Goal: Information Seeking & Learning: Learn about a topic

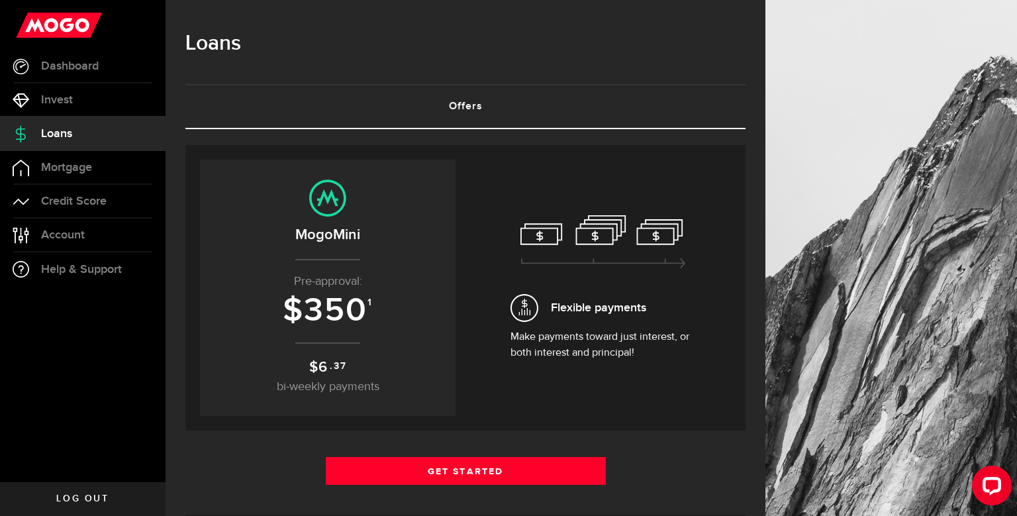
click at [369, 308] on h3 "$ 350 1" at bounding box center [327, 311] width 229 height 36
click at [362, 300] on span "350" at bounding box center [336, 311] width 64 height 40
click at [371, 302] on sup "1" at bounding box center [369, 303] width 5 height 12
click at [93, 199] on span "Credit Score" at bounding box center [74, 201] width 66 height 12
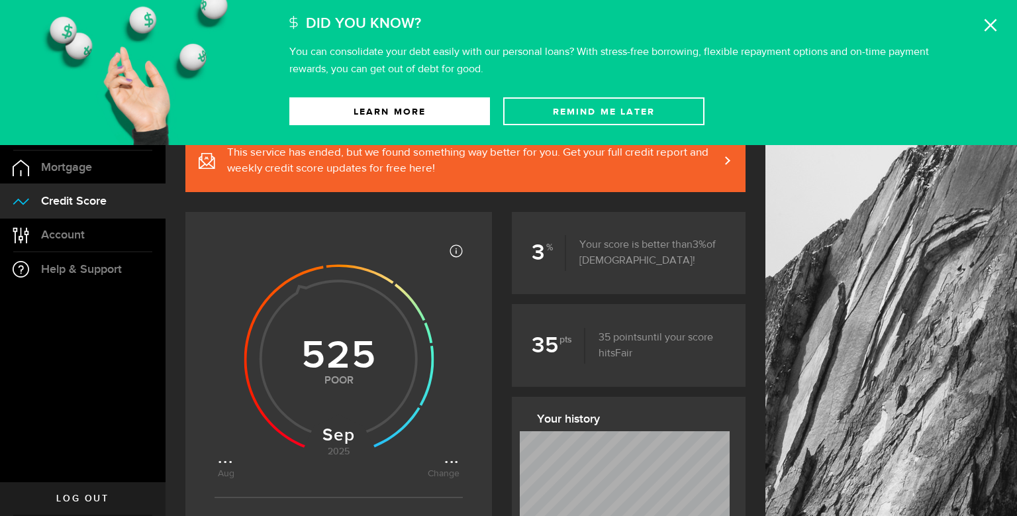
click at [991, 19] on icon at bounding box center [990, 25] width 13 height 13
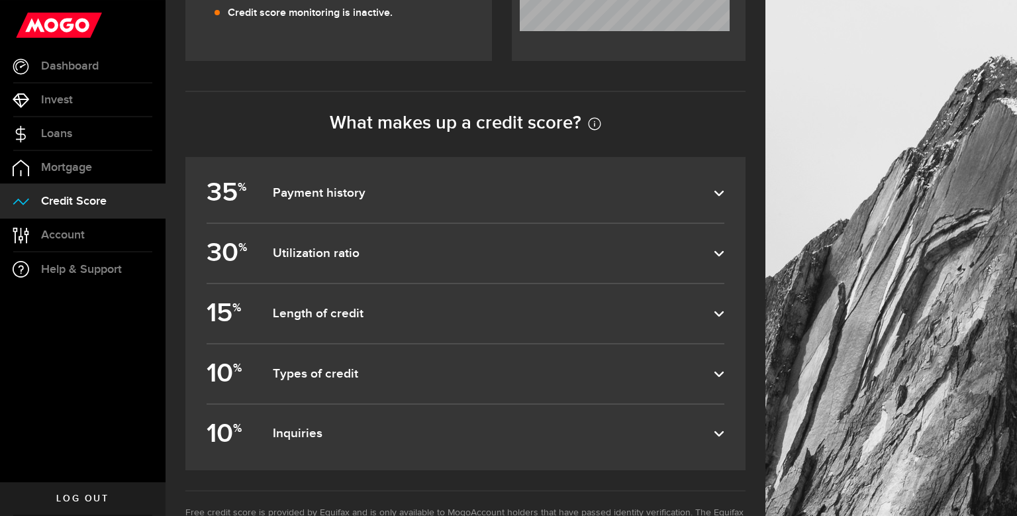
scroll to position [516, 0]
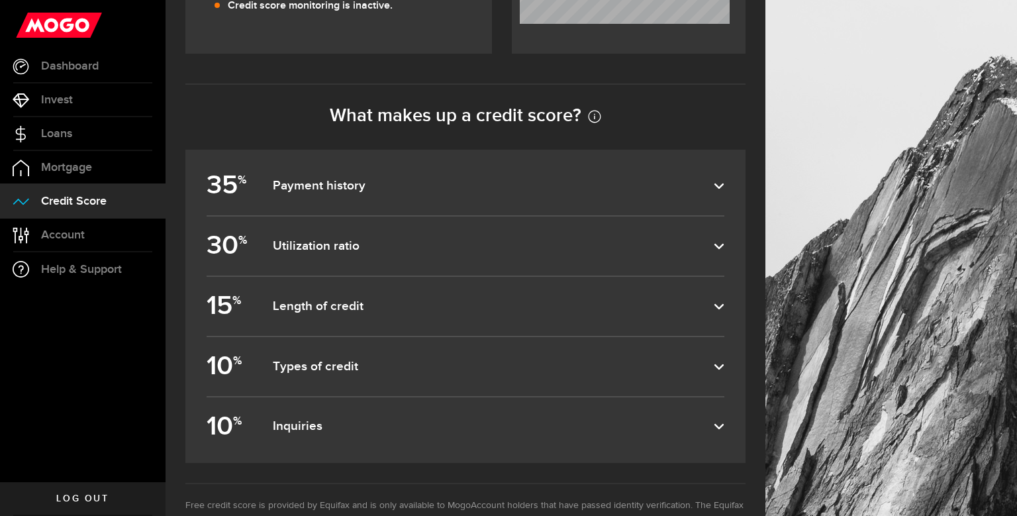
click at [702, 185] on dfn "Payment history" at bounding box center [493, 186] width 441 height 16
click at [0, 0] on input "35 % Payment history" at bounding box center [0, 0] width 0 height 0
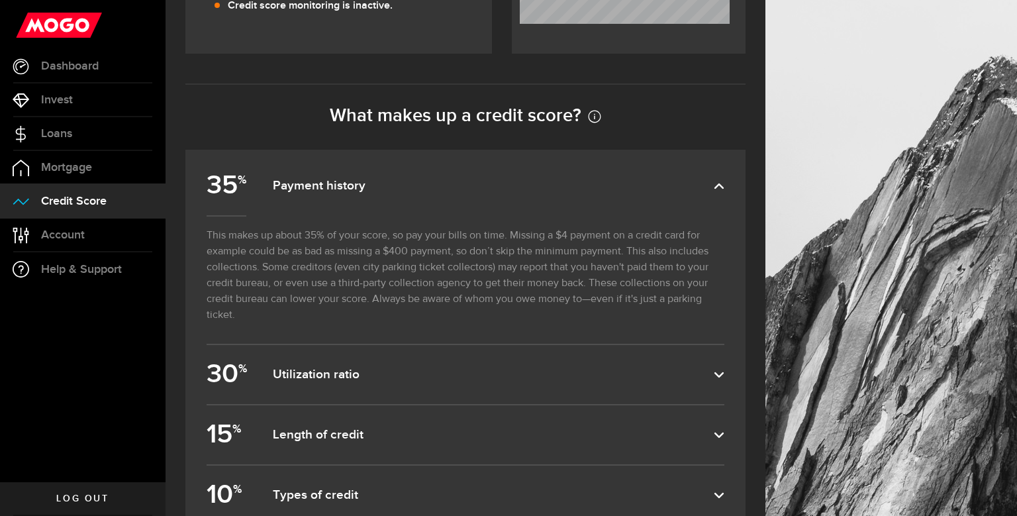
click at [686, 179] on dfn "Payment history" at bounding box center [493, 186] width 441 height 16
click at [0, 0] on input "35 % Payment history" at bounding box center [0, 0] width 0 height 0
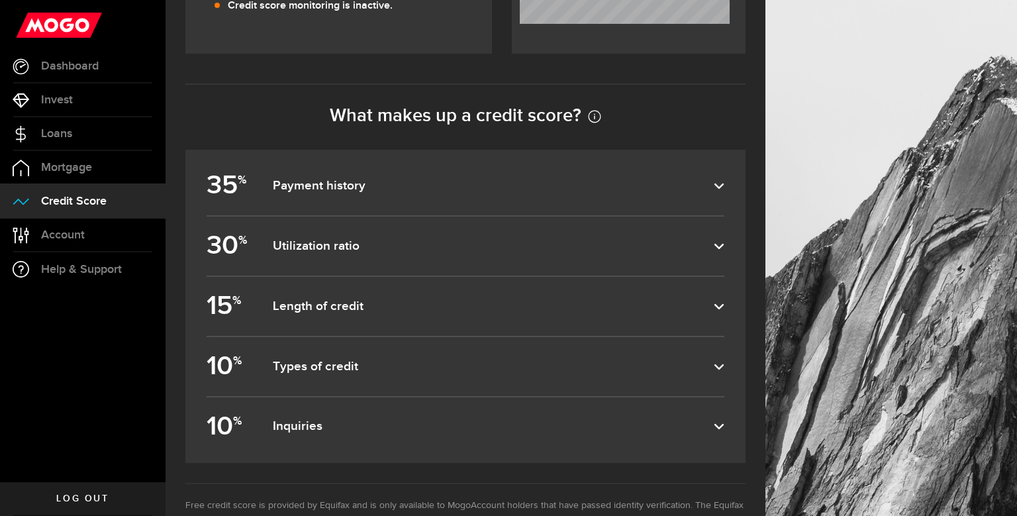
click at [663, 237] on label "30 % Utilization ratio" at bounding box center [466, 245] width 518 height 59
click at [0, 0] on input "30 % Utilization ratio" at bounding box center [0, 0] width 0 height 0
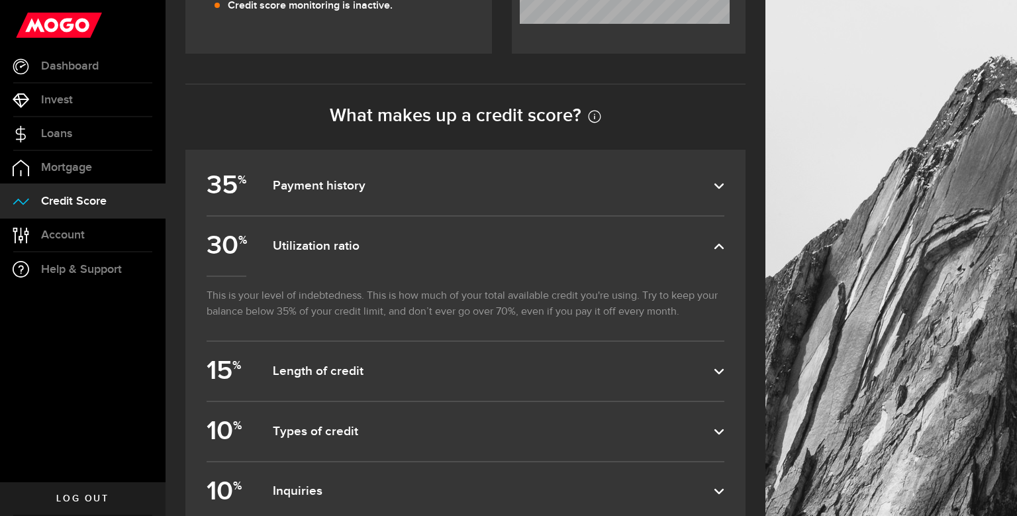
click at [667, 242] on dfn "Utilization ratio" at bounding box center [493, 246] width 441 height 16
click at [0, 0] on input "30 % Utilization ratio" at bounding box center [0, 0] width 0 height 0
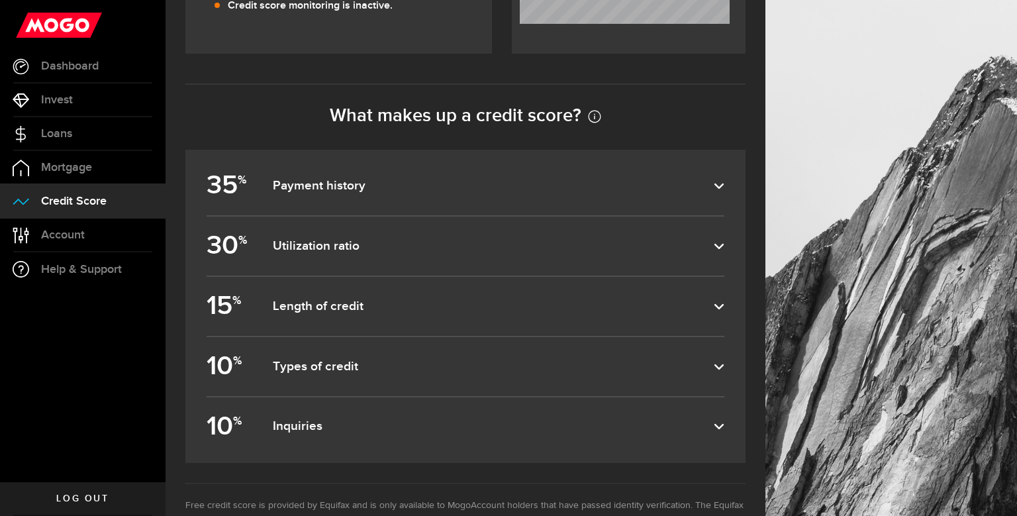
click at [667, 242] on dfn "Utilization ratio" at bounding box center [493, 246] width 441 height 16
click at [0, 0] on input "30 % Utilization ratio" at bounding box center [0, 0] width 0 height 0
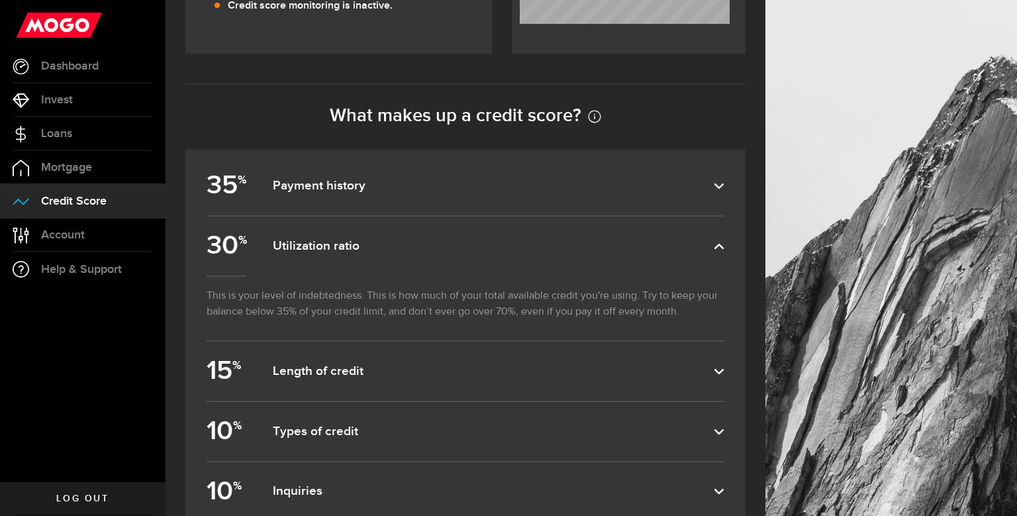
click at [667, 242] on dfn "Utilization ratio" at bounding box center [493, 246] width 441 height 16
click at [0, 0] on input "30 % Utilization ratio" at bounding box center [0, 0] width 0 height 0
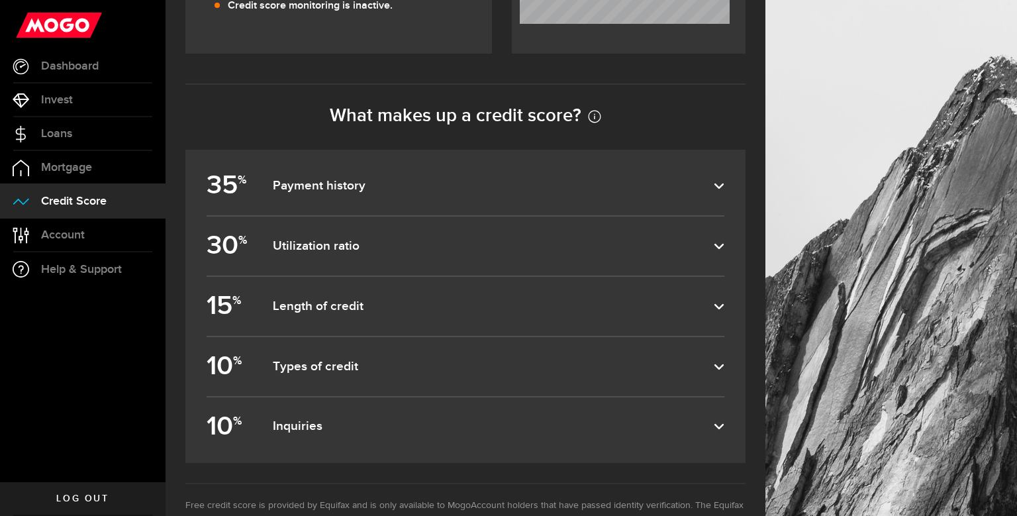
click at [621, 314] on label "15 % Length of credit" at bounding box center [466, 306] width 518 height 59
click at [0, 0] on input "15 % Length of credit" at bounding box center [0, 0] width 0 height 0
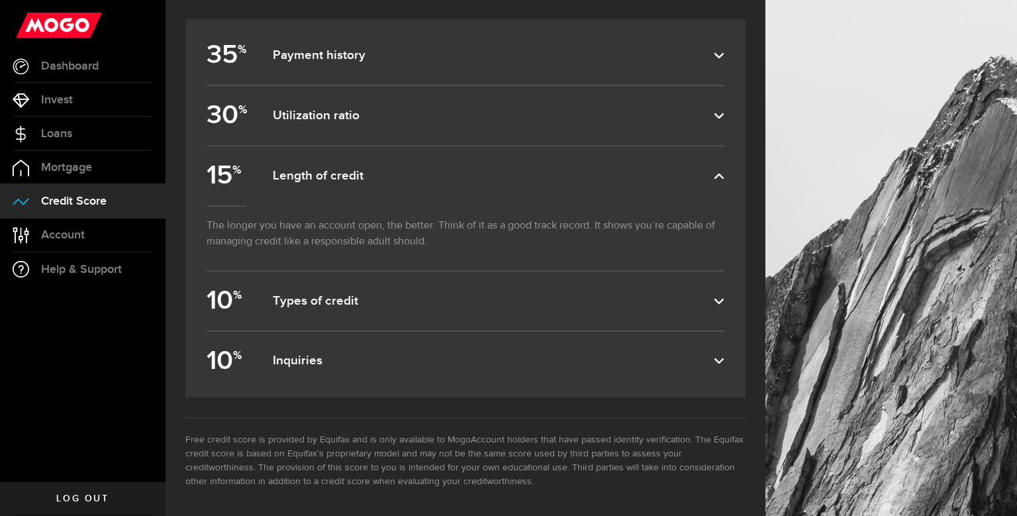
scroll to position [648, 0]
click at [618, 185] on label "15 % Length of credit" at bounding box center [466, 173] width 518 height 59
click at [0, 0] on input "15 % Length of credit" at bounding box center [0, 0] width 0 height 0
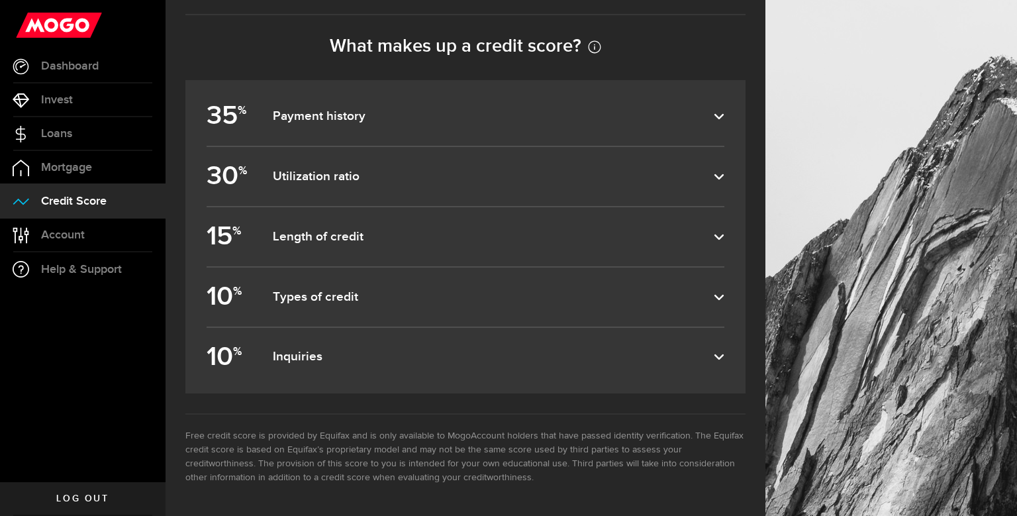
scroll to position [582, 0]
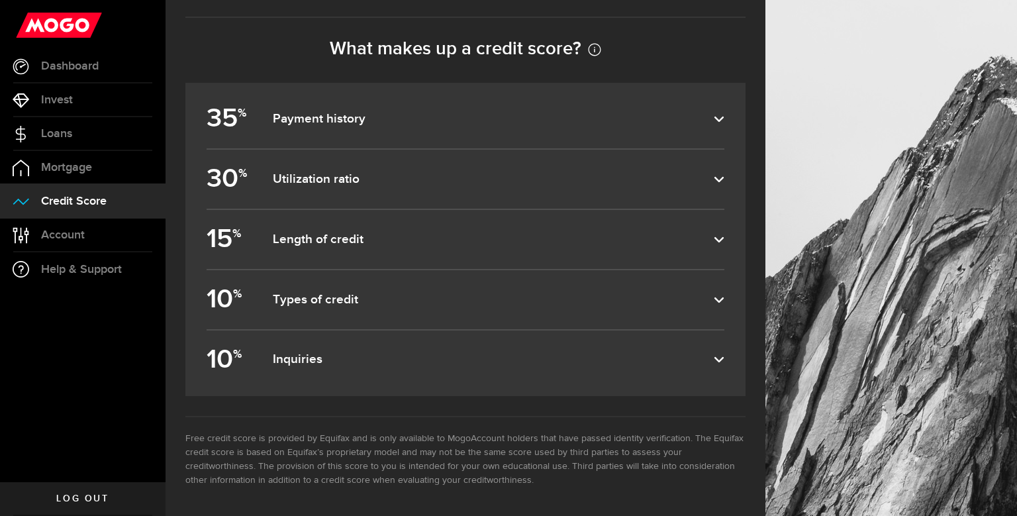
click at [570, 304] on dfn "Types of credit" at bounding box center [493, 300] width 441 height 16
click at [0, 0] on input "10 % Types of credit" at bounding box center [0, 0] width 0 height 0
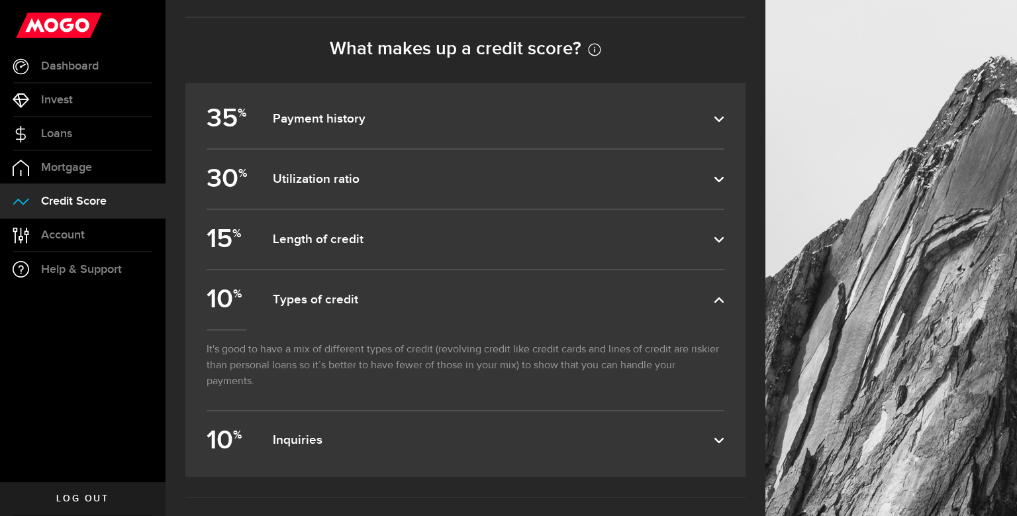
drag, startPoint x: 570, startPoint y: 304, endPoint x: 586, endPoint y: 279, distance: 30.1
click at [586, 279] on label "10 % Types of credit" at bounding box center [466, 299] width 518 height 59
click at [586, 287] on label "10 % Types of credit" at bounding box center [466, 299] width 518 height 59
click at [0, 0] on input "10 % Types of credit" at bounding box center [0, 0] width 0 height 0
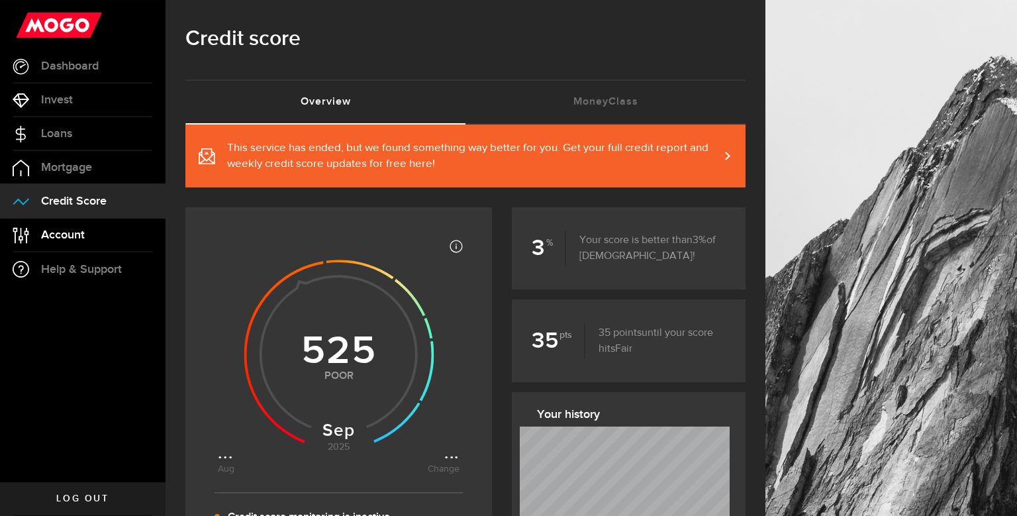
scroll to position [0, 0]
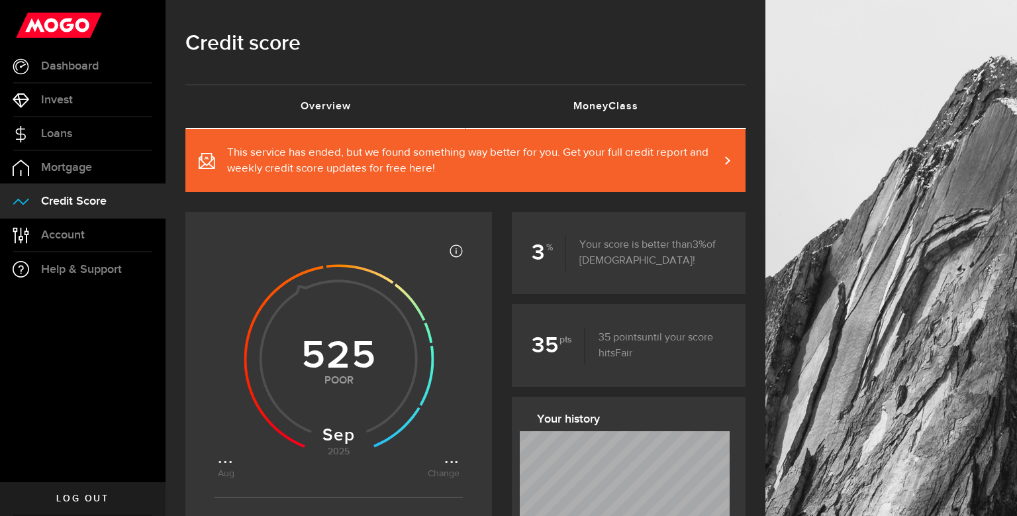
click at [573, 105] on link "MoneyClass (requires attention)" at bounding box center [605, 106] width 280 height 42
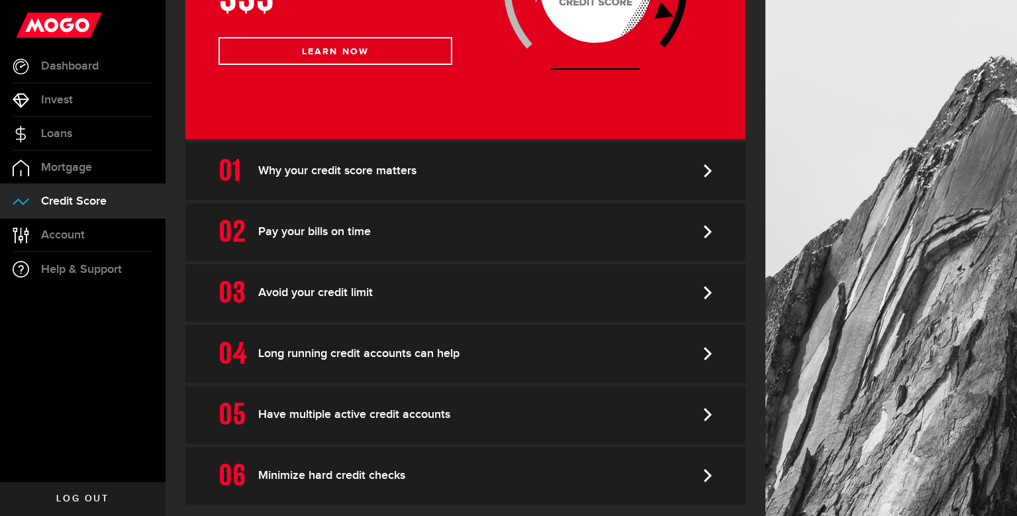
scroll to position [358, 0]
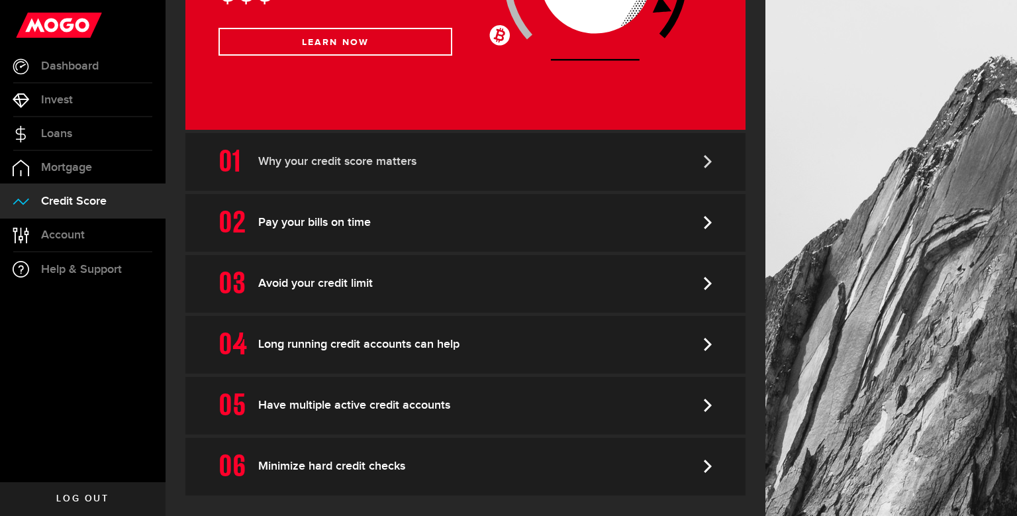
click at [529, 159] on link "Why your credit score matters" at bounding box center [465, 162] width 560 height 58
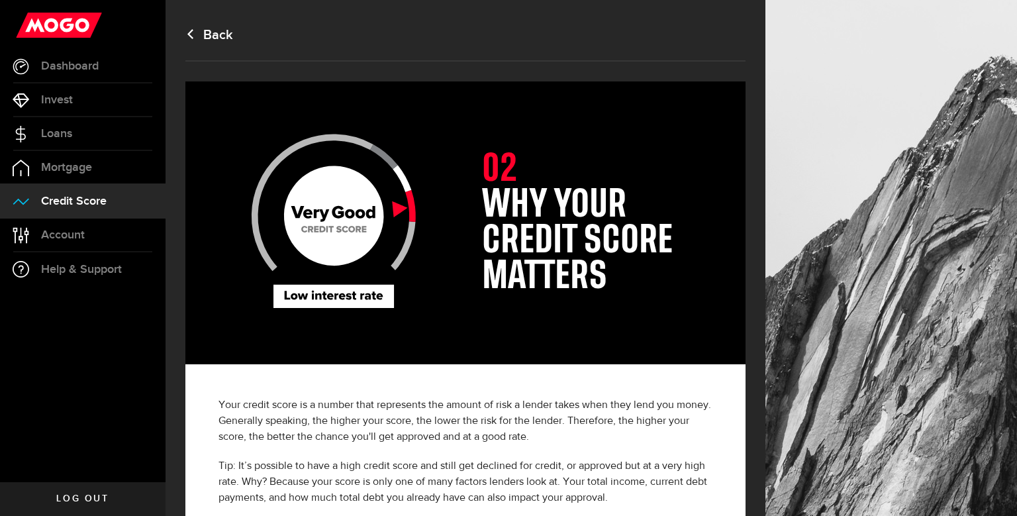
click at [230, 36] on link "Back" at bounding box center [209, 35] width 48 height 16
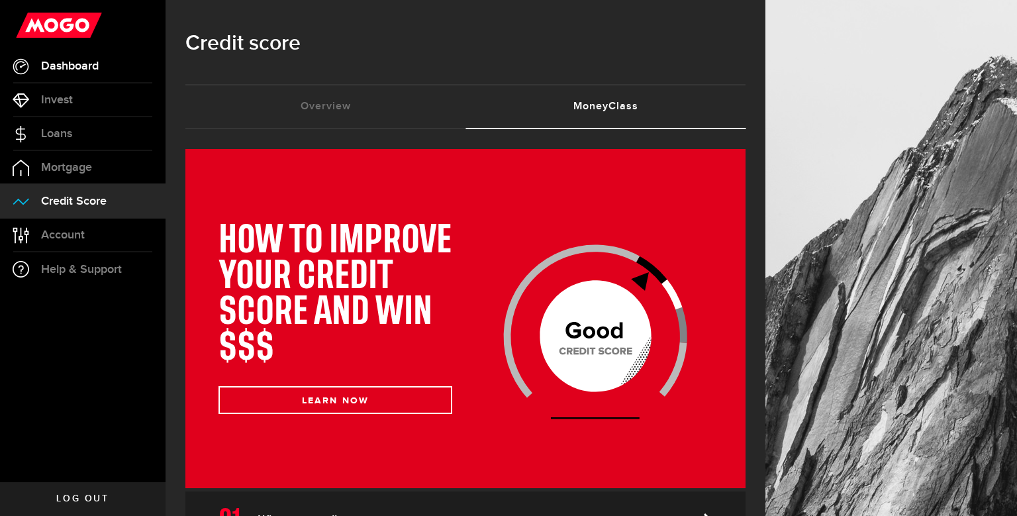
click at [97, 68] on span "Dashboard" at bounding box center [70, 66] width 58 height 12
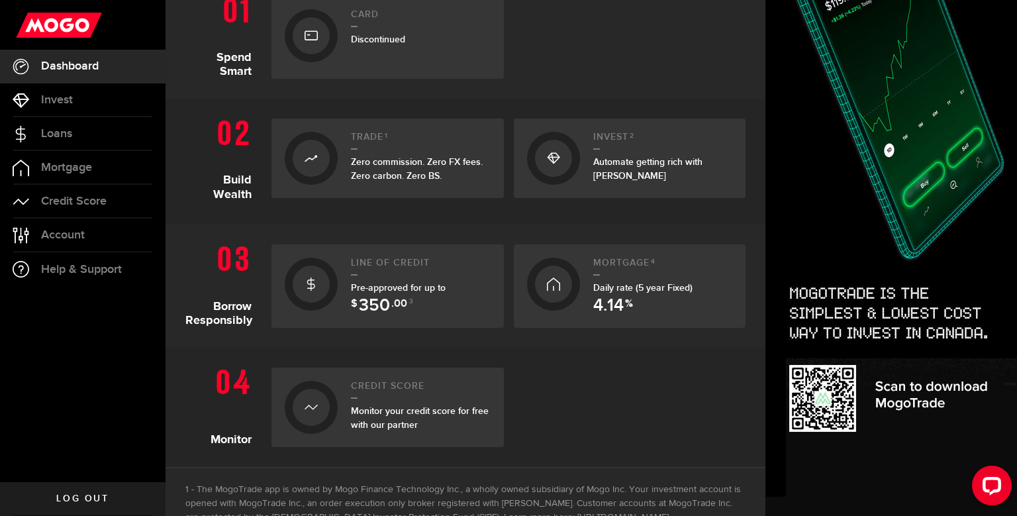
scroll to position [332, 0]
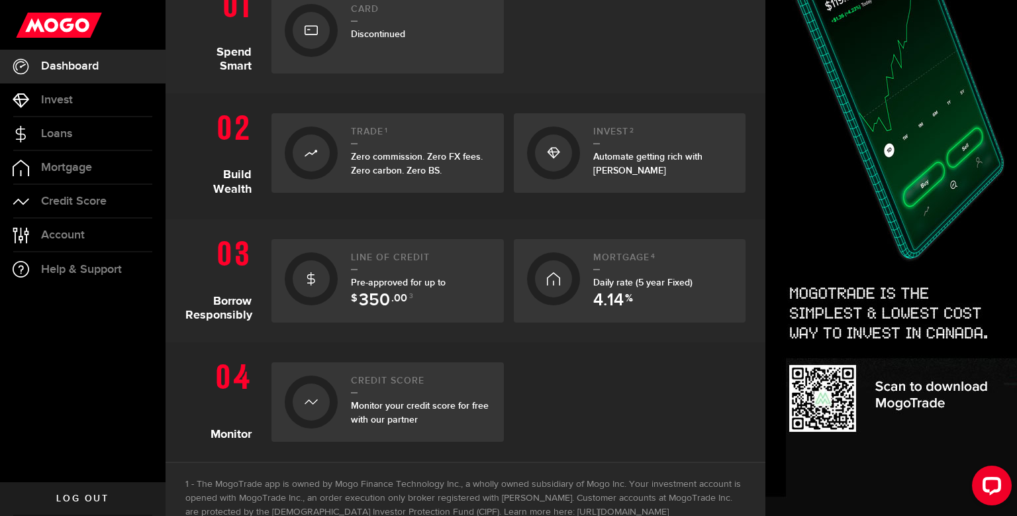
click at [445, 210] on section "Build Wealth Trade 1 Zero commission. Zero FX fees. Zero carbon. Zero BS. Bitco…" at bounding box center [465, 156] width 600 height 126
click at [412, 278] on span "Pre-approved for up to $ 350 .00 3" at bounding box center [398, 289] width 95 height 25
